Goal: Task Accomplishment & Management: Manage account settings

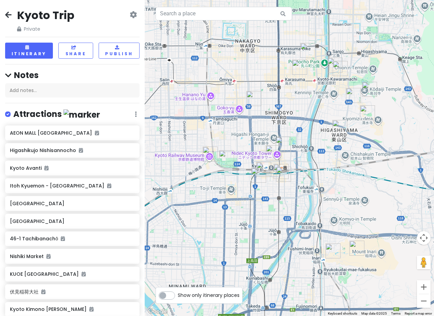
click at [31, 41] on div "Kyoto Trip Private Change Dates Make a Copy Delete Trip Go Pro ⚡️ Give Feedback…" at bounding box center [72, 158] width 145 height 316
click at [38, 47] on button "Itinerary" at bounding box center [29, 51] width 48 height 16
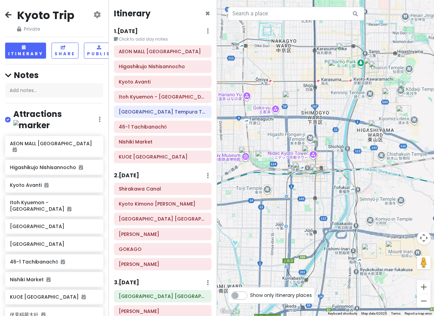
scroll to position [38, 0]
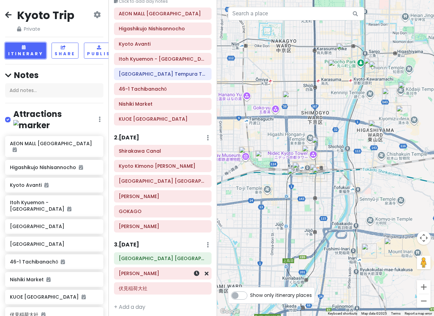
click at [166, 272] on h6 "Fushimi Inari Taisha" at bounding box center [163, 273] width 88 height 6
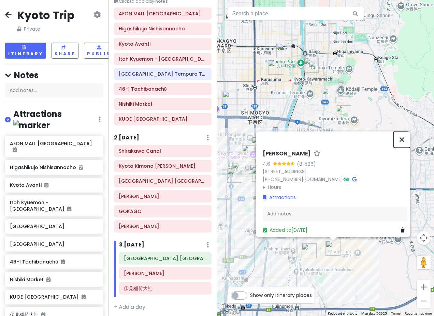
click at [404, 132] on button "Close" at bounding box center [401, 139] width 16 height 16
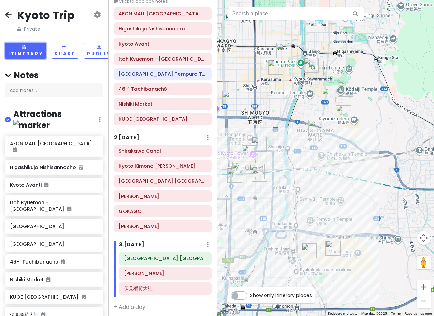
click at [154, 256] on h6 "Miyako Hotel Kyoto Hachijo" at bounding box center [165, 258] width 83 height 6
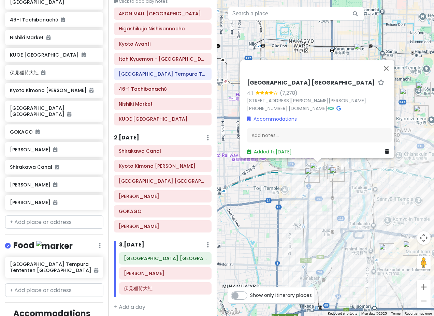
scroll to position [303, 0]
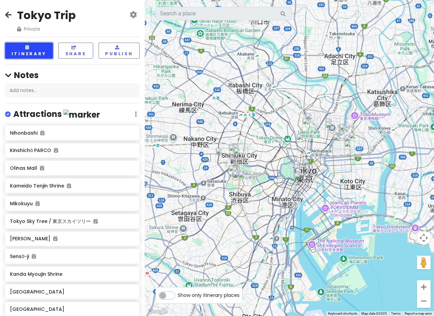
click at [32, 45] on button "Itinerary" at bounding box center [29, 51] width 48 height 16
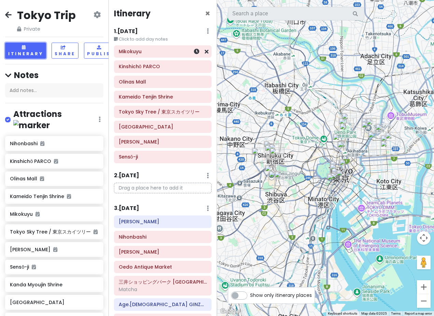
click at [154, 55] on div "Mikokuyu" at bounding box center [163, 52] width 88 height 10
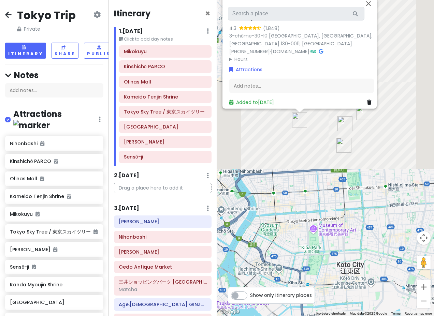
drag, startPoint x: 330, startPoint y: 96, endPoint x: 340, endPoint y: 326, distance: 230.6
click at [340, 316] on html "Tokyo Trip Private Change Dates Make a Copy Delete Trip Go Pro ⚡️ Give Feedback…" at bounding box center [217, 158] width 434 height 316
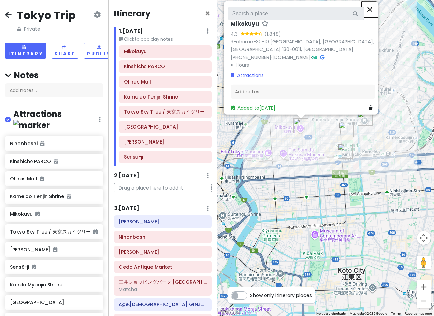
click at [370, 14] on button "Close" at bounding box center [369, 9] width 16 height 16
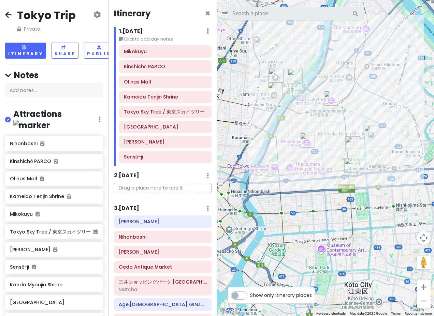
drag, startPoint x: 307, startPoint y: 113, endPoint x: 313, endPoint y: 128, distance: 16.2
click at [313, 128] on div at bounding box center [325, 158] width 217 height 316
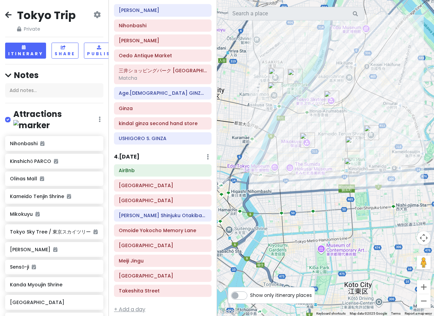
click at [145, 305] on link "+ Add a day" at bounding box center [129, 309] width 31 height 8
click at [112, 305] on div "Itinerary × 1 . [DATE] Edit Day Notes Delete Day Click to add day notes Mikokuy…" at bounding box center [162, 158] width 108 height 316
click at [119, 305] on link "+ Add a day" at bounding box center [129, 309] width 31 height 8
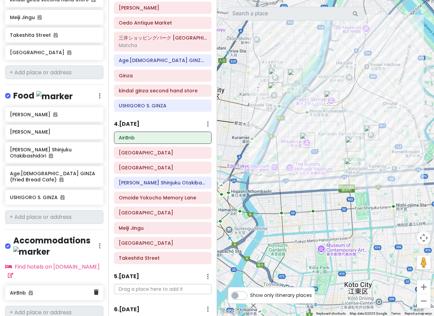
scroll to position [526, 5]
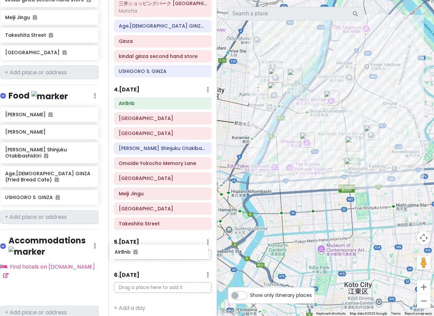
click at [148, 253] on div "Tokyo Trip Private Change Dates Make a Copy Delete Trip Go Pro ⚡️ Give Feedback…" at bounding box center [217, 158] width 434 height 316
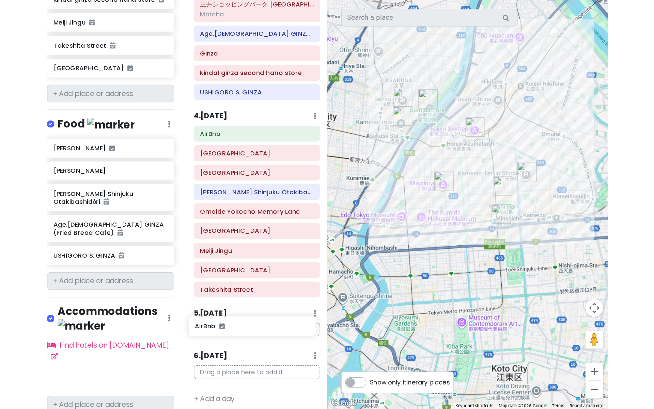
scroll to position [277, 0]
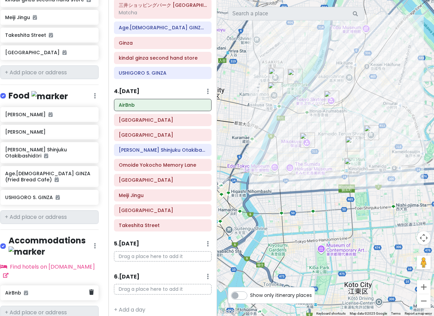
click at [43, 290] on h6 "AirBnb" at bounding box center [47, 293] width 84 height 6
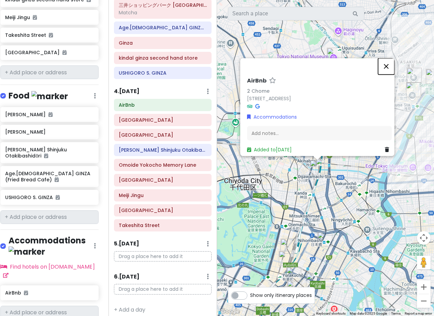
click at [391, 58] on button "Close" at bounding box center [386, 66] width 16 height 16
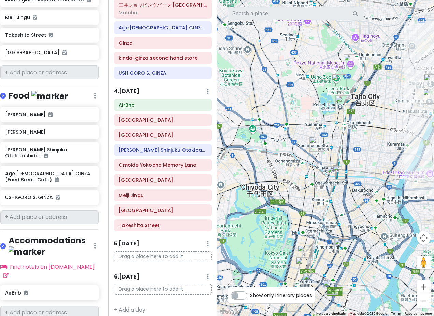
click at [318, 145] on img "Kanda Myoujin Shrine" at bounding box center [316, 144] width 15 height 15
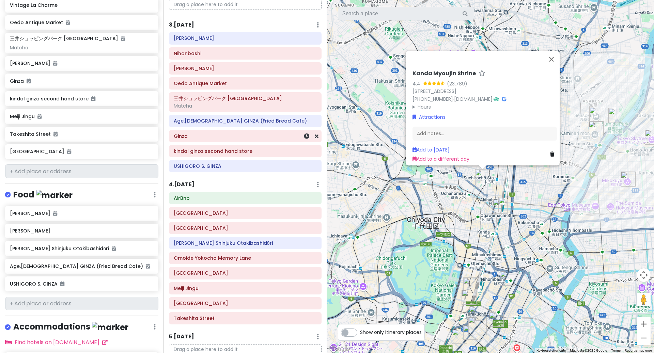
scroll to position [0, 0]
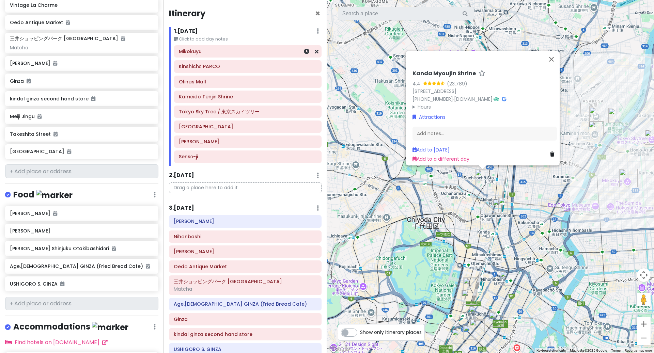
click at [207, 55] on h6 "Mikokuyu" at bounding box center [248, 51] width 138 height 6
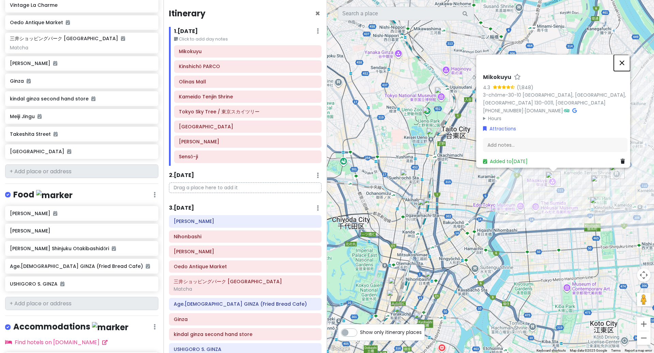
click at [433, 66] on button "Close" at bounding box center [622, 63] width 16 height 16
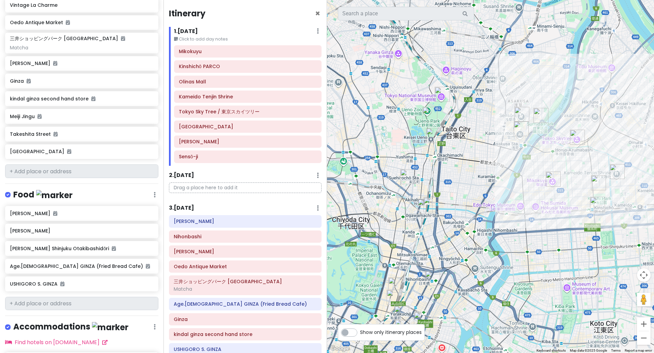
click at [433, 95] on img "Tokyo National Museum" at bounding box center [442, 94] width 15 height 15
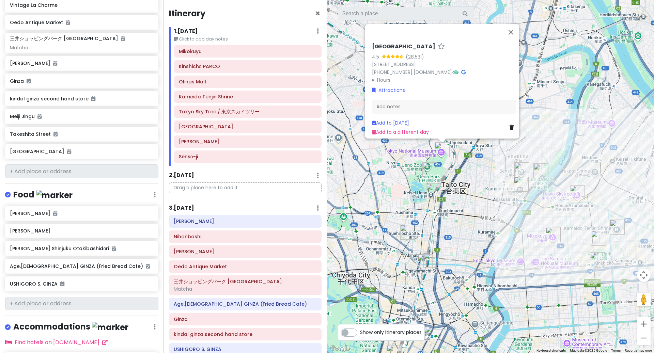
click at [428, 171] on img "Ueno Park" at bounding box center [430, 170] width 15 height 15
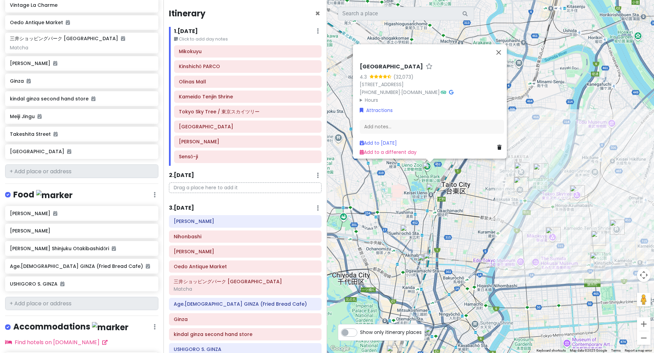
click at [433, 193] on img "Gyukatsu Motomura Ueno" at bounding box center [433, 191] width 15 height 15
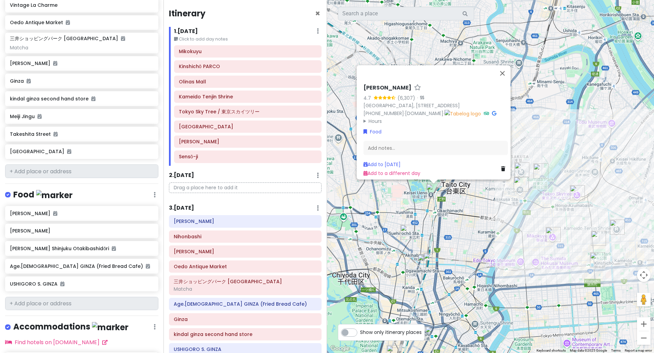
click at [409, 233] on img "Kanda Myoujin Shrine" at bounding box center [407, 232] width 15 height 15
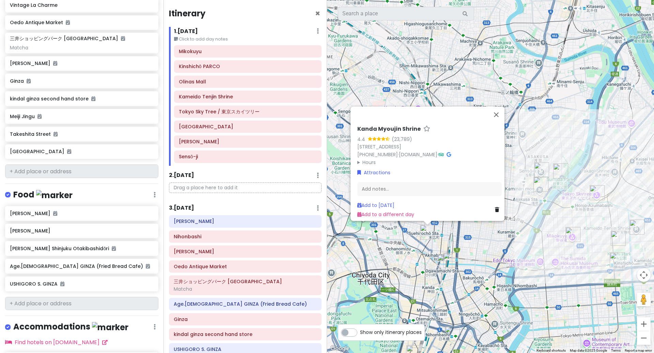
click at [433, 253] on div "Kanda Myoujin Shrine 4.4 (23,789) 2-chōme-16-2 [GEOGRAPHIC_DATA], [GEOGRAPHIC_D…" at bounding box center [490, 176] width 327 height 353
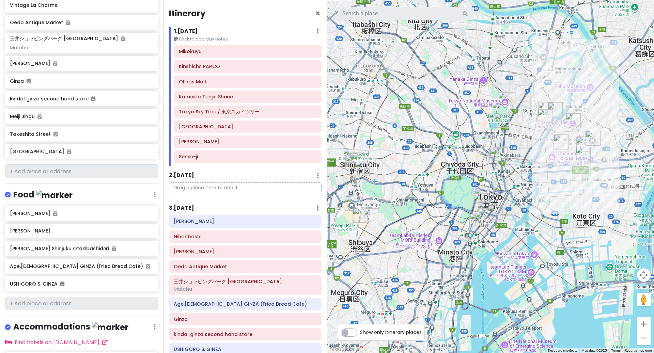
drag, startPoint x: 485, startPoint y: 202, endPoint x: 519, endPoint y: 141, distance: 69.7
click at [433, 141] on div at bounding box center [490, 176] width 327 height 353
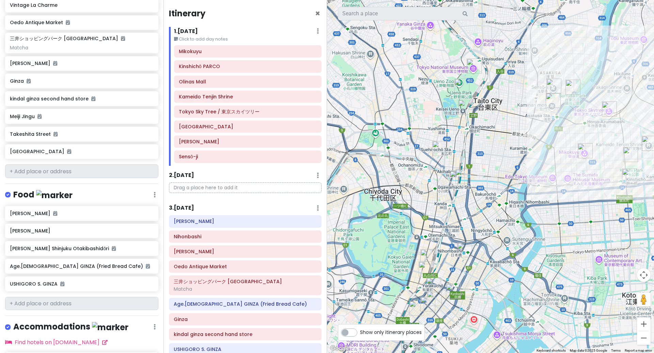
drag, startPoint x: 499, startPoint y: 128, endPoint x: 496, endPoint y: 139, distance: 11.0
click at [433, 139] on div at bounding box center [490, 176] width 327 height 353
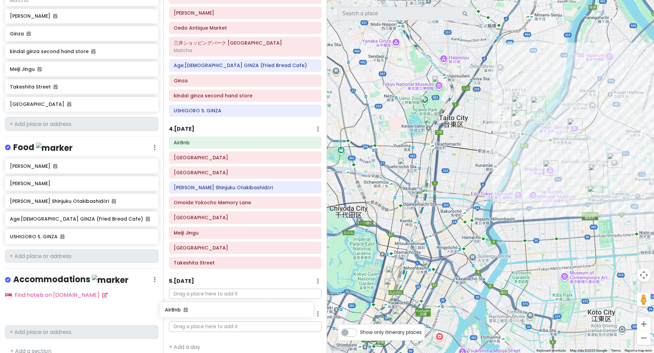
scroll to position [452, 0]
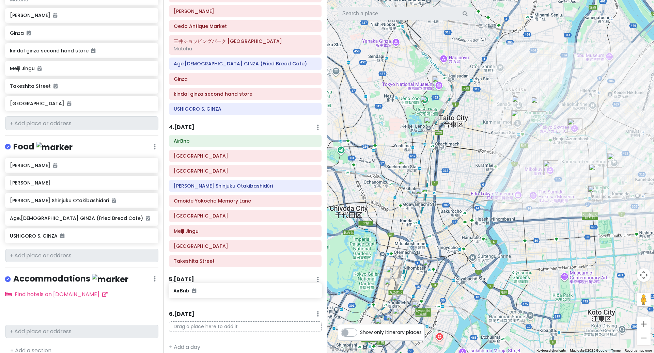
click at [240, 289] on div "Tokyo Trip Private Change Dates Make a Copy Delete Trip Go Pro ⚡️ Give Feedback…" at bounding box center [327, 176] width 654 height 353
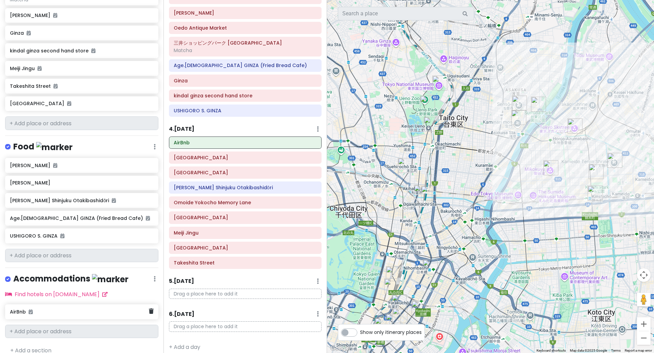
scroll to position [453, 0]
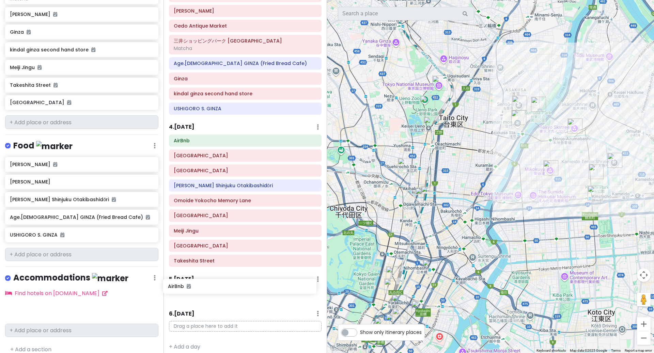
drag, startPoint x: 101, startPoint y: 311, endPoint x: 255, endPoint y: 288, distance: 156.1
click at [257, 288] on div "Tokyo Trip Private Change Dates Make a Copy Delete Trip Go Pro ⚡️ Give Feedback…" at bounding box center [327, 176] width 654 height 353
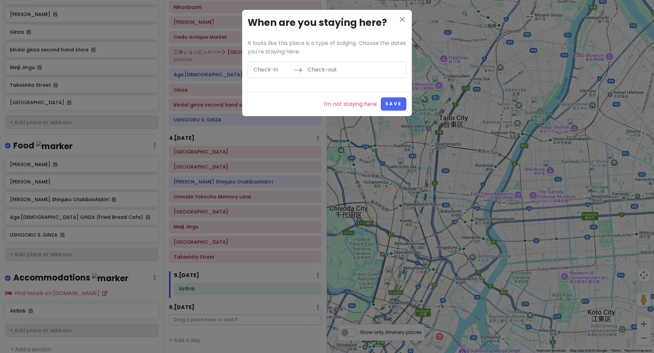
scroll to position [223, 0]
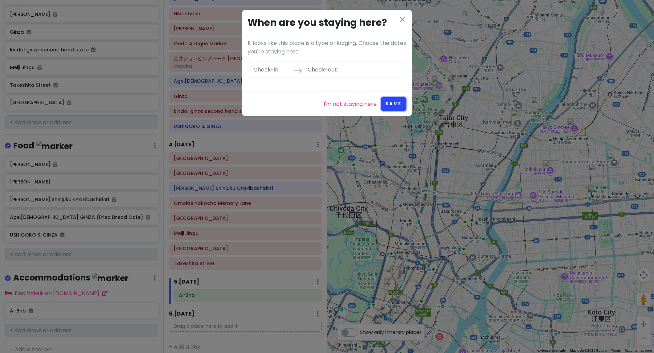
click at [389, 105] on button "Save" at bounding box center [394, 103] width 26 height 13
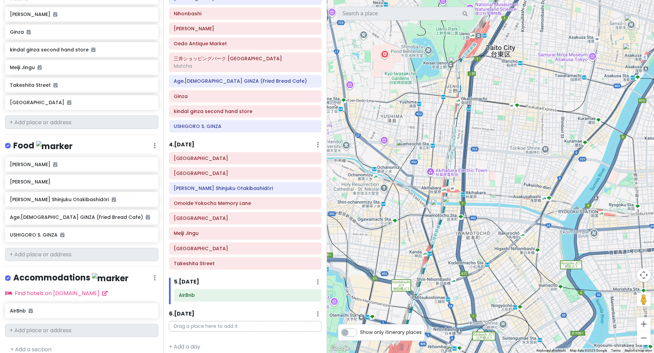
click at [433, 204] on img "Nikoniko mazemen" at bounding box center [450, 203] width 15 height 15
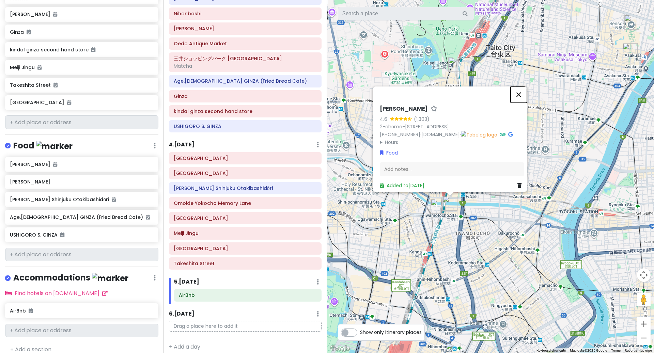
click at [433, 89] on button "Close" at bounding box center [519, 94] width 16 height 16
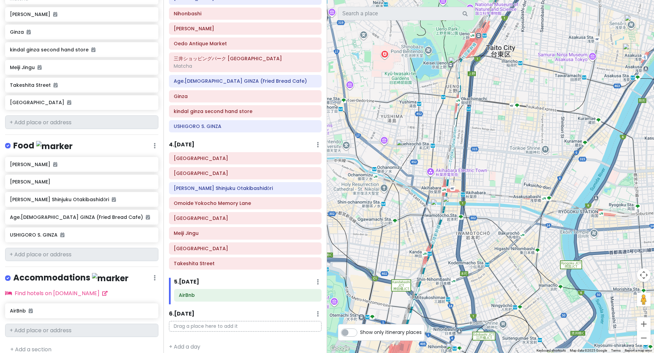
click at [407, 146] on img "Kanda Myoujin Shrine" at bounding box center [403, 146] width 15 height 15
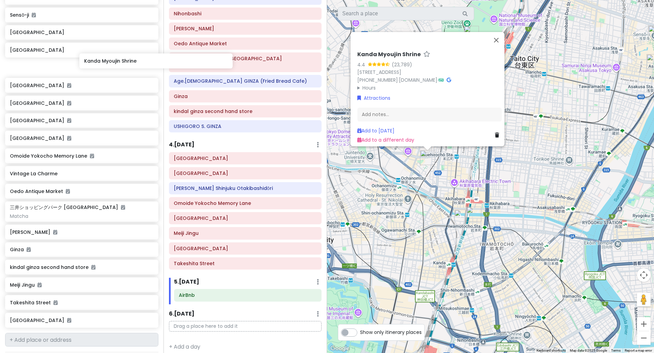
scroll to position [234, 0]
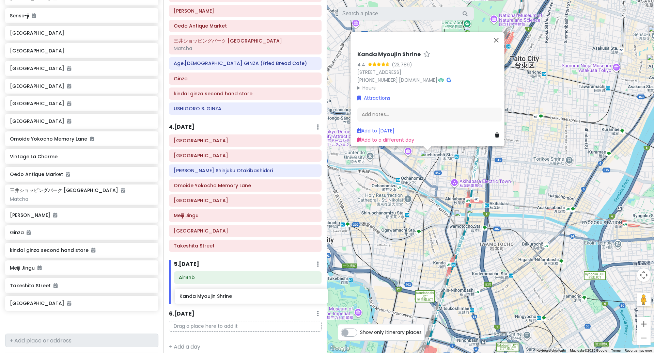
drag, startPoint x: 59, startPoint y: 34, endPoint x: 225, endPoint y: 297, distance: 311.0
click at [226, 297] on div "Tokyo Trip Private Change Dates Make a Copy Delete Trip Go Pro ⚡️ Give Feedback…" at bounding box center [327, 176] width 654 height 353
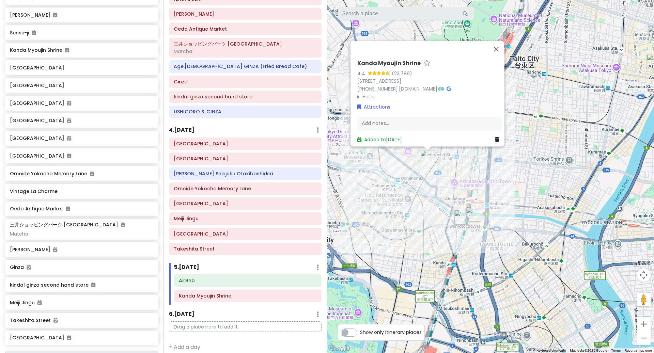
scroll to position [217, 0]
click at [433, 43] on button "Close" at bounding box center [496, 49] width 16 height 16
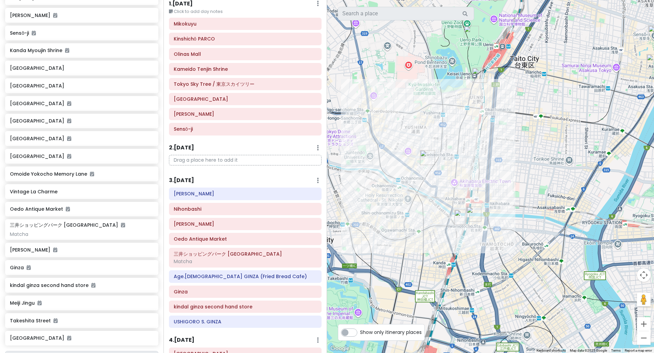
scroll to position [0, 0]
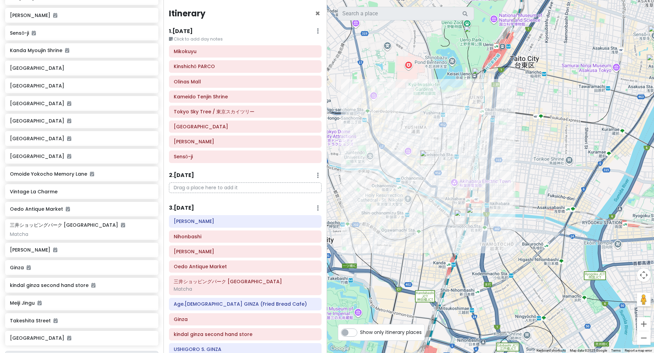
click at [433, 79] on img "Gyukatsu Motomura Ueno" at bounding box center [479, 75] width 15 height 15
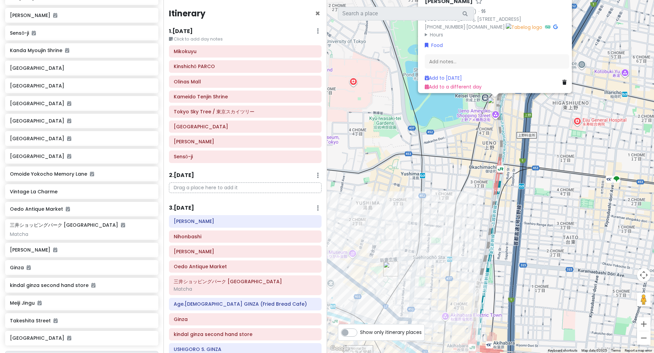
drag, startPoint x: 468, startPoint y: 197, endPoint x: 448, endPoint y: 196, distance: 19.8
click at [433, 196] on div "Gyukatsu Motomura Ueno 4.7 (6,307) · [GEOGRAPHIC_DATA], [STREET_ADDRESS] [PHONE…" at bounding box center [490, 176] width 327 height 353
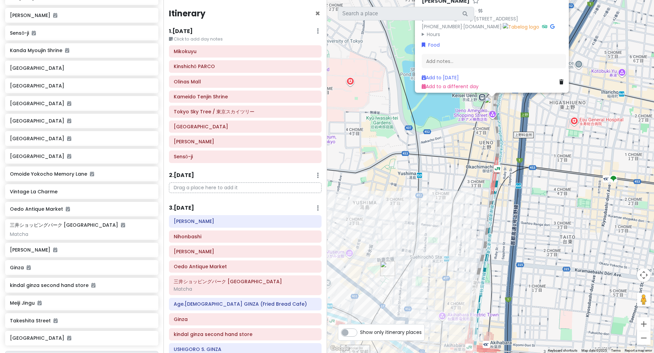
click at [433, 113] on div "Gyukatsu Motomura Ueno 4.7 (6,307) · [GEOGRAPHIC_DATA], [STREET_ADDRESS] [PHONE…" at bounding box center [490, 176] width 327 height 353
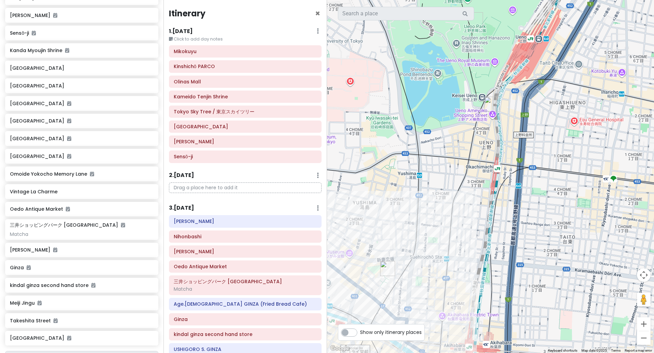
click at [433, 119] on div at bounding box center [490, 176] width 327 height 353
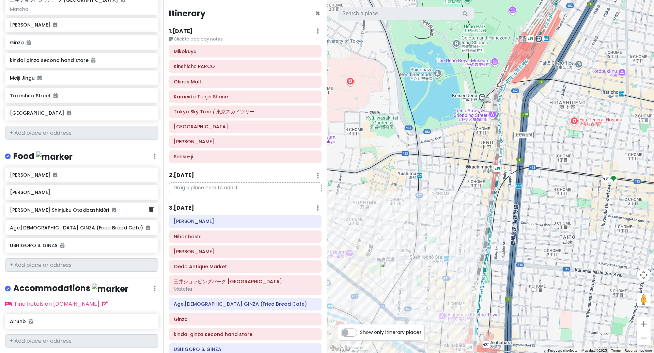
scroll to position [459, 0]
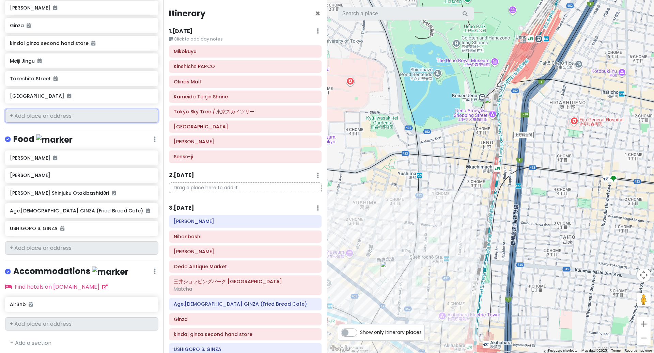
click at [76, 112] on input "text" at bounding box center [81, 116] width 153 height 14
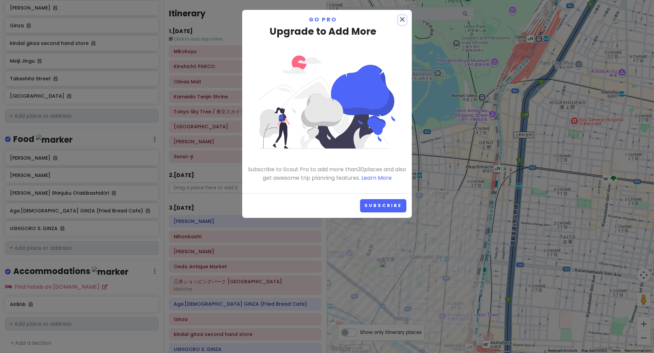
click at [402, 20] on icon "close" at bounding box center [402, 19] width 8 height 8
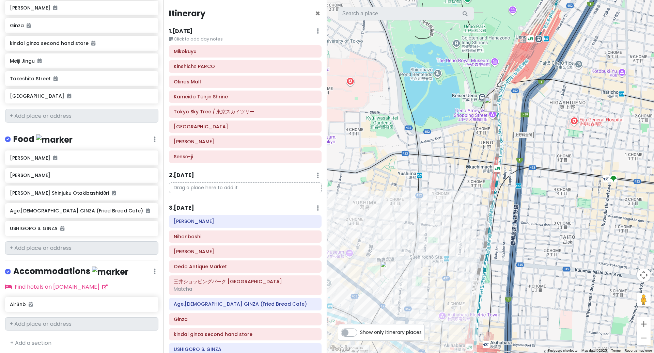
click at [433, 117] on div at bounding box center [490, 176] width 327 height 353
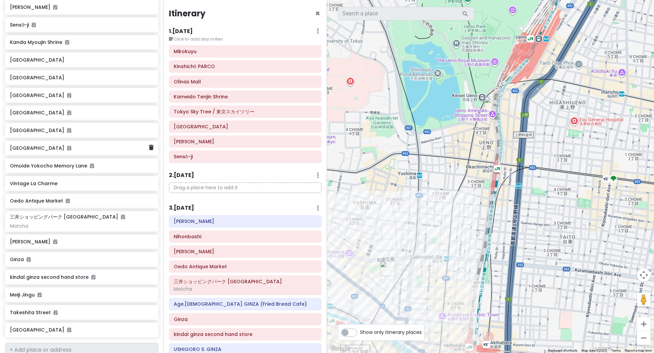
scroll to position [220, 0]
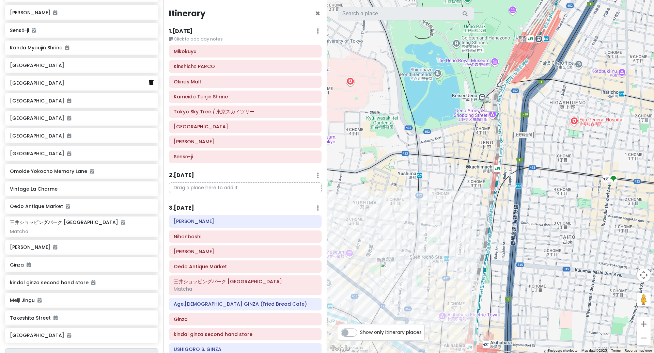
click at [151, 83] on icon at bounding box center [151, 82] width 5 height 5
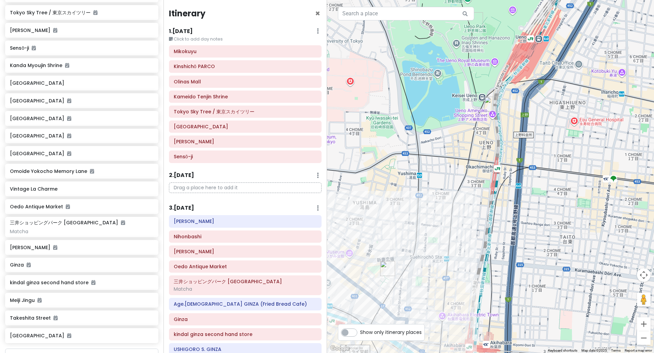
scroll to position [442, 0]
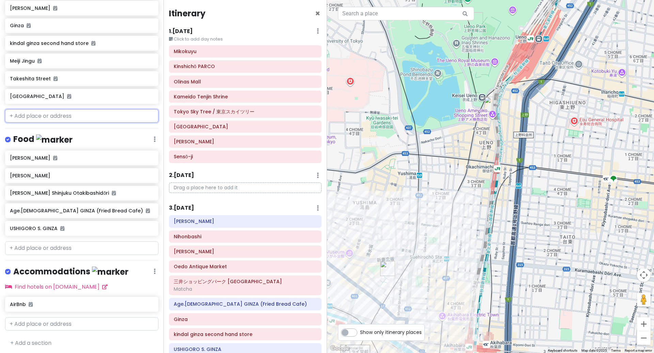
click at [83, 117] on input "text" at bounding box center [81, 116] width 153 height 14
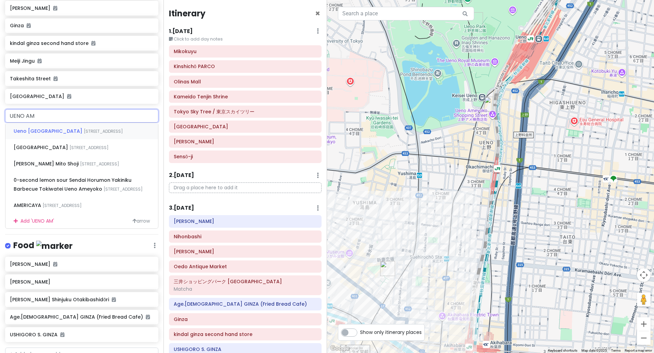
type input "UENO AME"
click at [46, 131] on span "Ueno [GEOGRAPHIC_DATA]" at bounding box center [49, 131] width 70 height 7
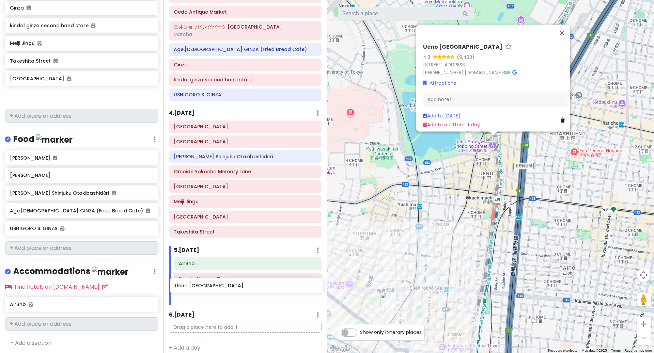
scroll to position [256, 0]
drag, startPoint x: 34, startPoint y: 99, endPoint x: 198, endPoint y: 296, distance: 256.2
click at [199, 296] on div "Tokyo Trip Private Change Dates Make a Copy Delete Trip Go Pro ⚡️ Give Feedback…" at bounding box center [327, 176] width 654 height 353
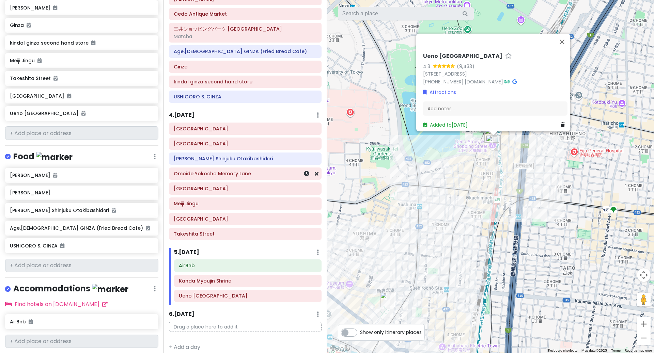
scroll to position [442, 0]
click at [433, 40] on button "Close" at bounding box center [562, 41] width 16 height 16
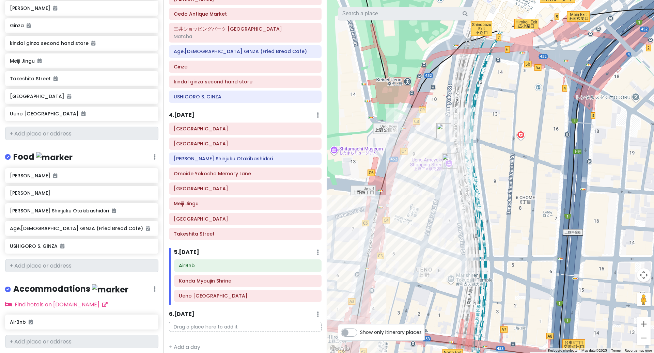
click at [433, 132] on img "Gyukatsu Motomura Ueno" at bounding box center [444, 130] width 15 height 15
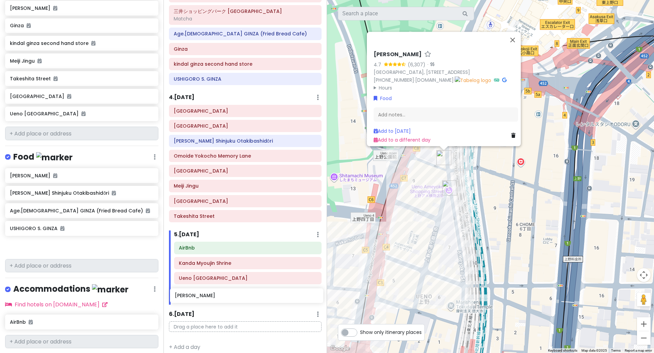
drag, startPoint x: 51, startPoint y: 195, endPoint x: 216, endPoint y: 300, distance: 195.4
click at [216, 300] on div "Tokyo Trip Private Change Dates Make a Copy Delete Trip Go Pro ⚡️ Give Feedback…" at bounding box center [327, 176] width 654 height 353
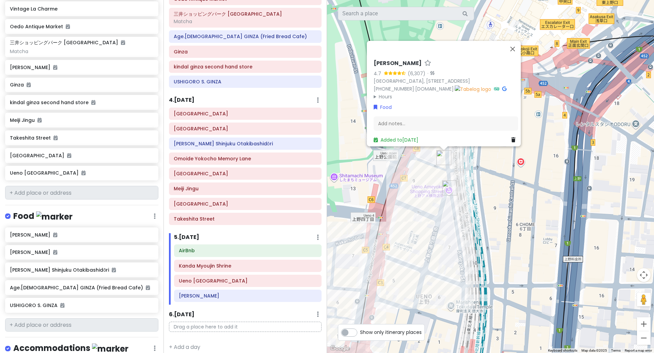
scroll to position [417, 0]
